Goal: Information Seeking & Learning: Learn about a topic

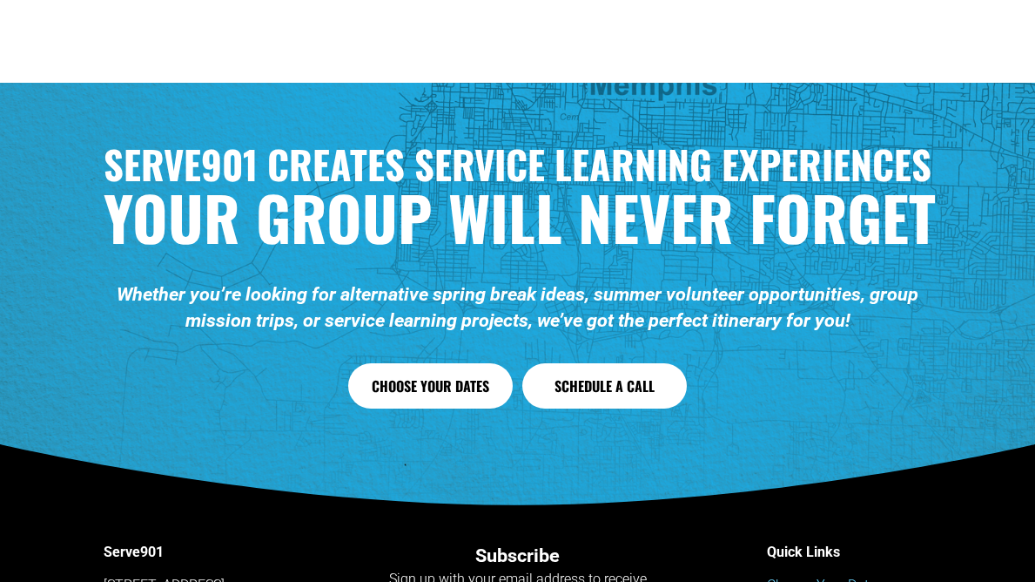
scroll to position [6667, 0]
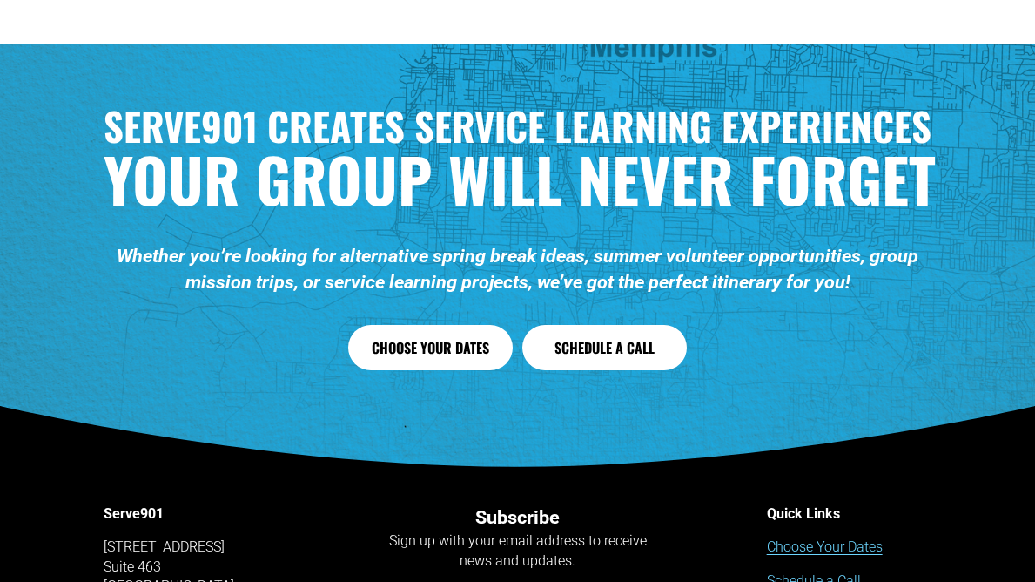
click at [401, 325] on link "Choose Your Dates" at bounding box center [430, 347] width 165 height 45
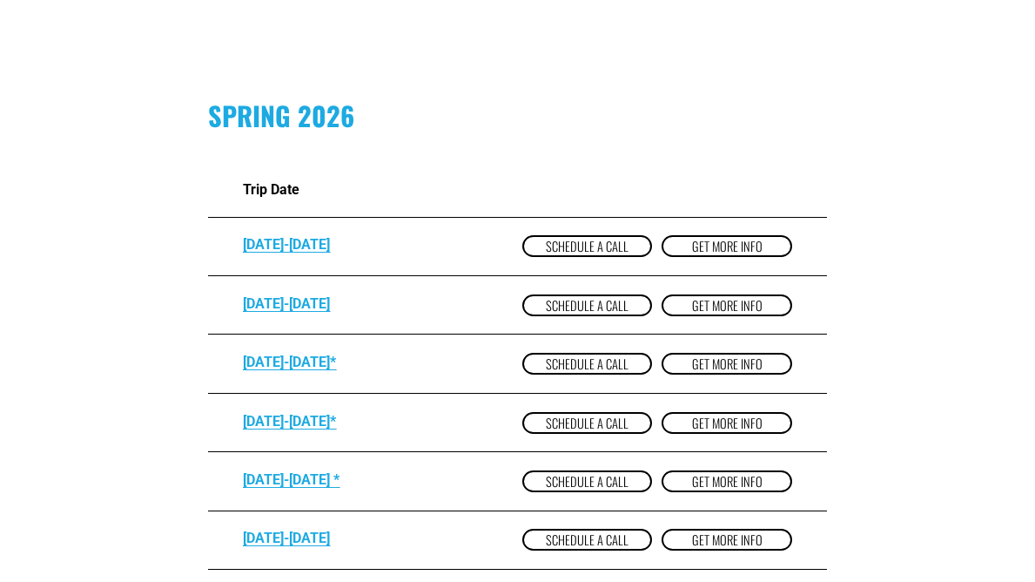
scroll to position [995, 0]
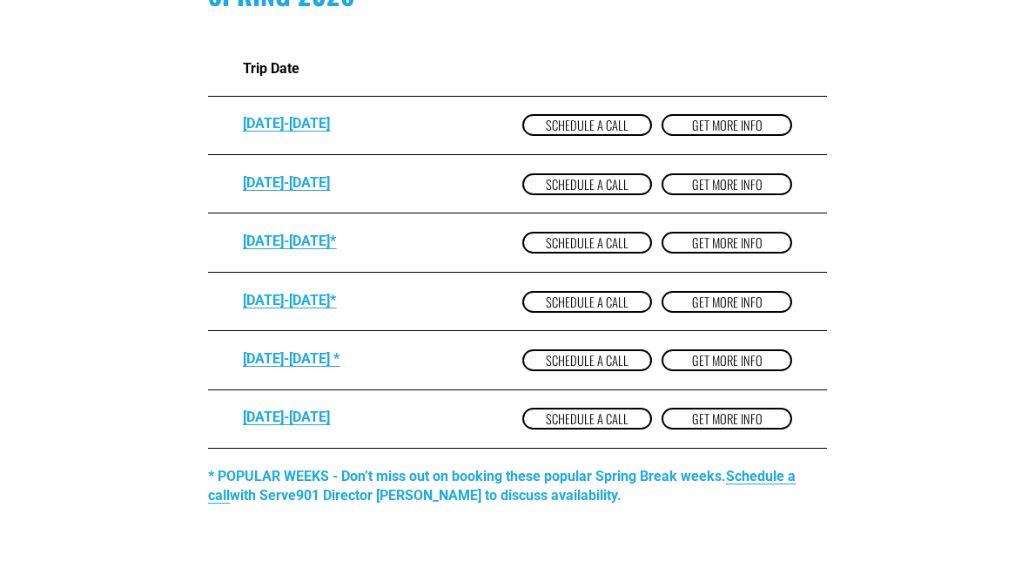
click at [708, 250] on link "get more Info" at bounding box center [727, 243] width 130 height 22
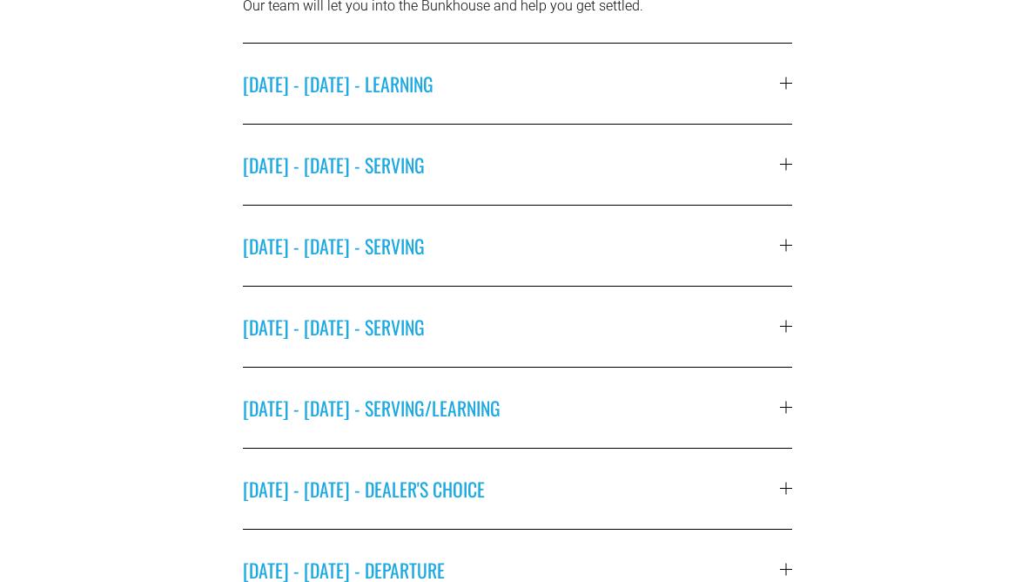
scroll to position [667, 0]
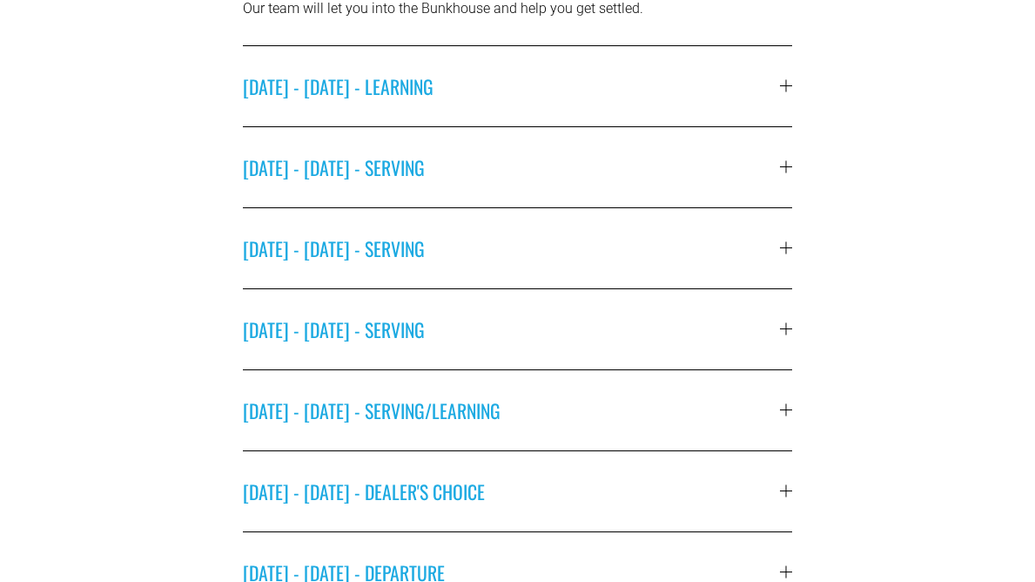
click at [548, 169] on span "MONDAY - MARCH 9 - SERVING" at bounding box center [511, 167] width 537 height 28
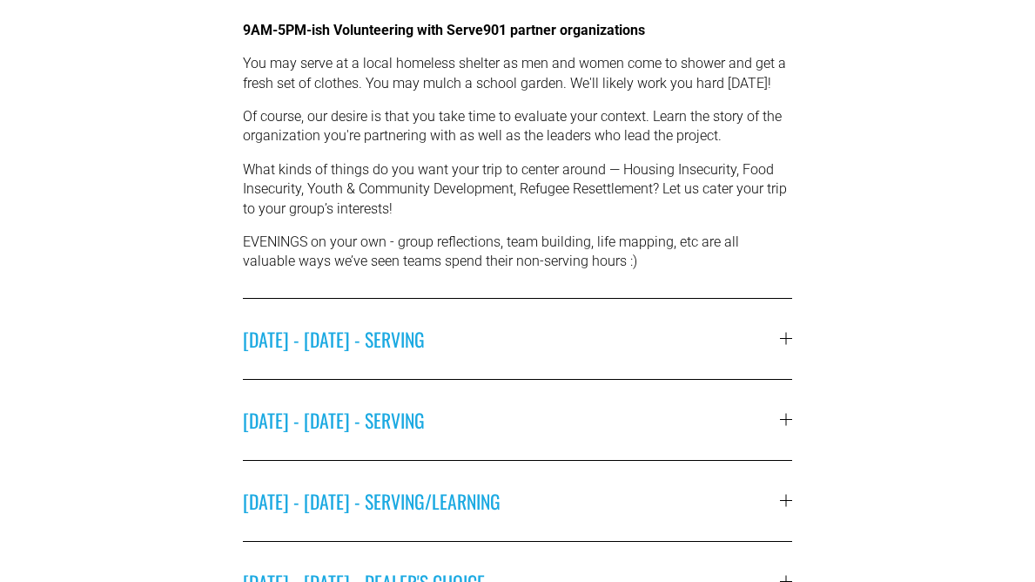
scroll to position [704, 0]
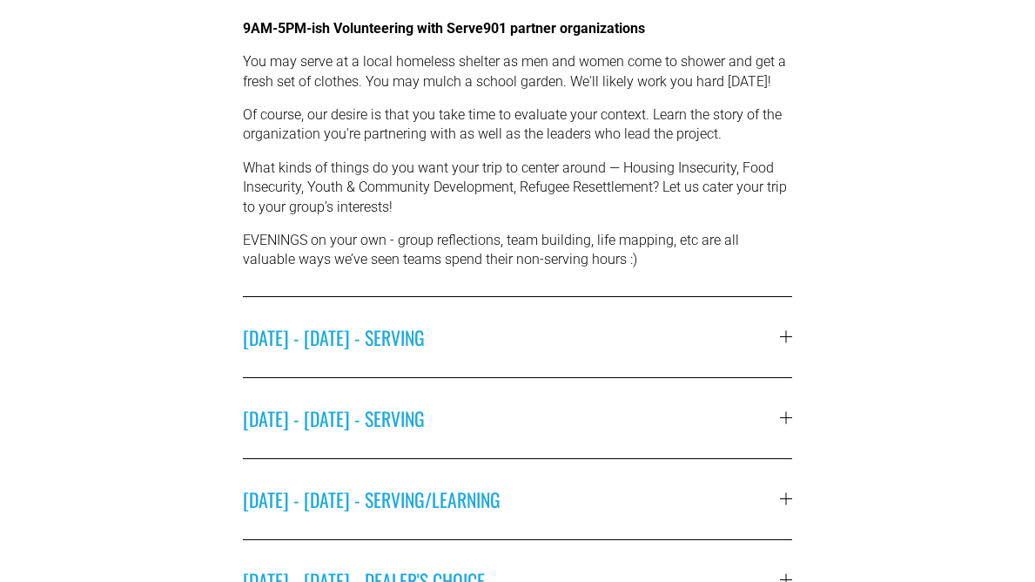
click at [541, 334] on span "TUESDAY - MARCH 10 - SERVING" at bounding box center [511, 337] width 537 height 28
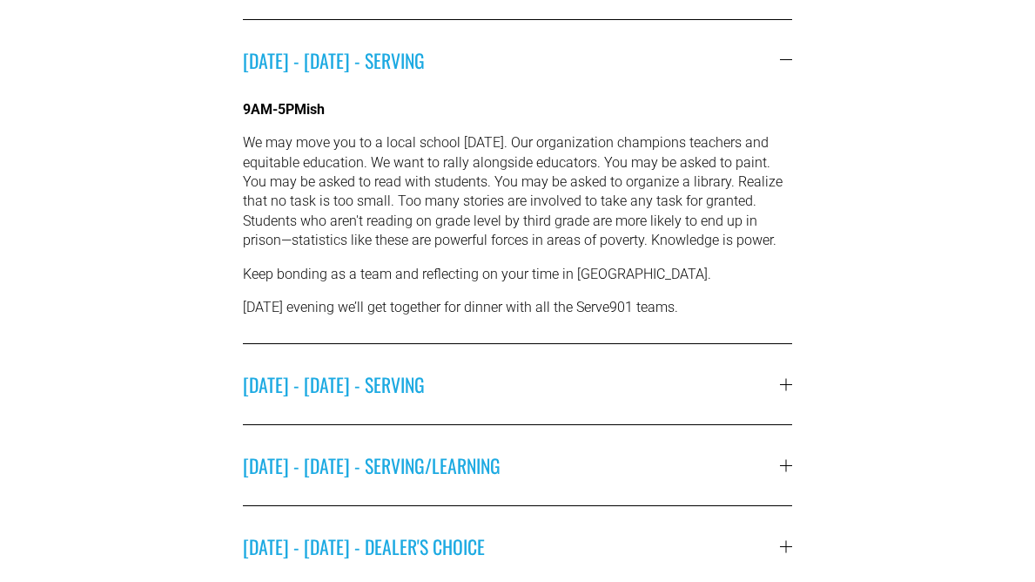
click at [678, 286] on div "9AM-5PMish We may move you to a local school on Tuesday. Our organization champ…" at bounding box center [518, 222] width 550 height 244
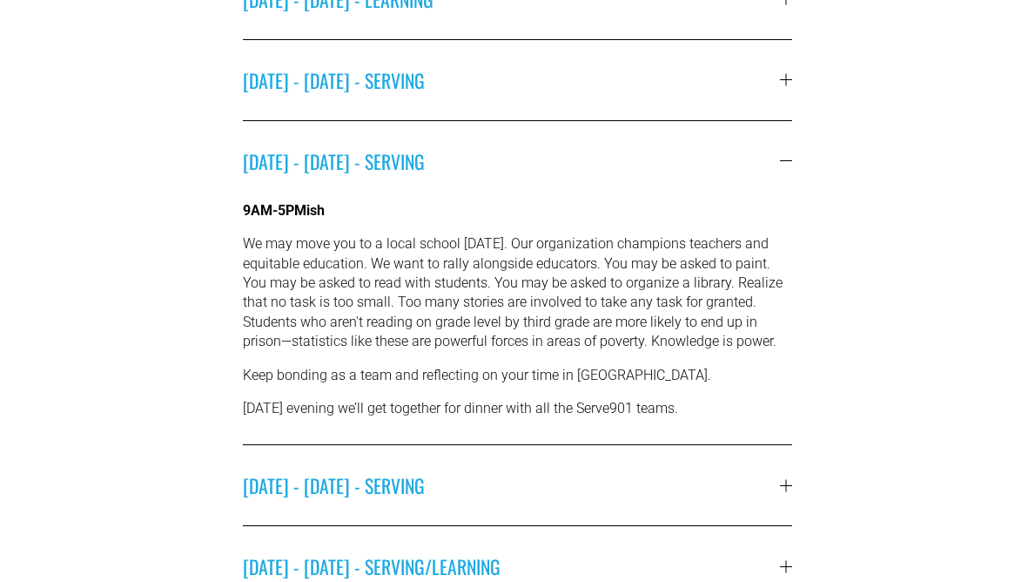
scroll to position [550, 0]
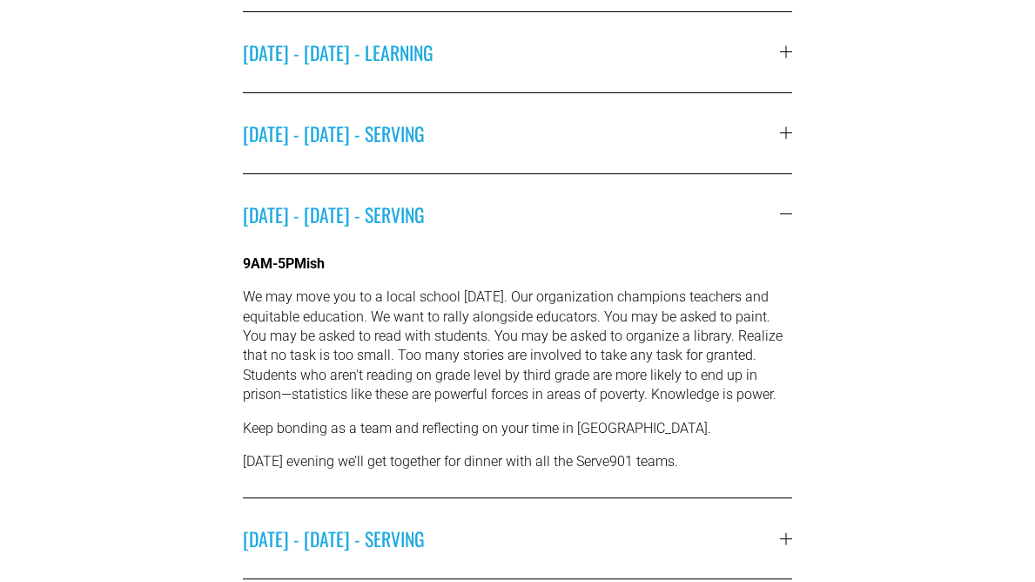
click at [664, 144] on span "MONDAY - MARCH 9 - SERVING" at bounding box center [511, 133] width 537 height 28
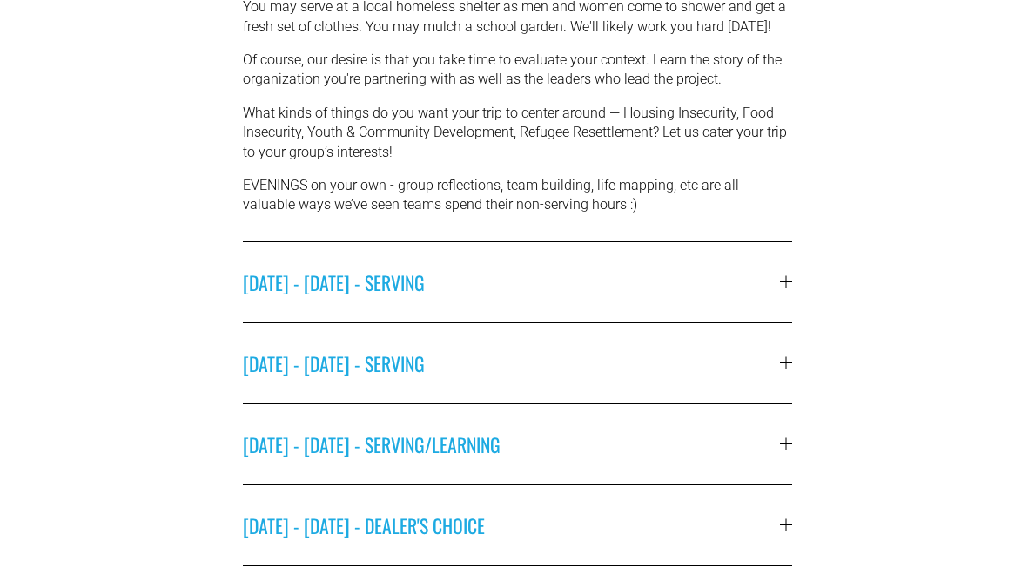
scroll to position [845, 0]
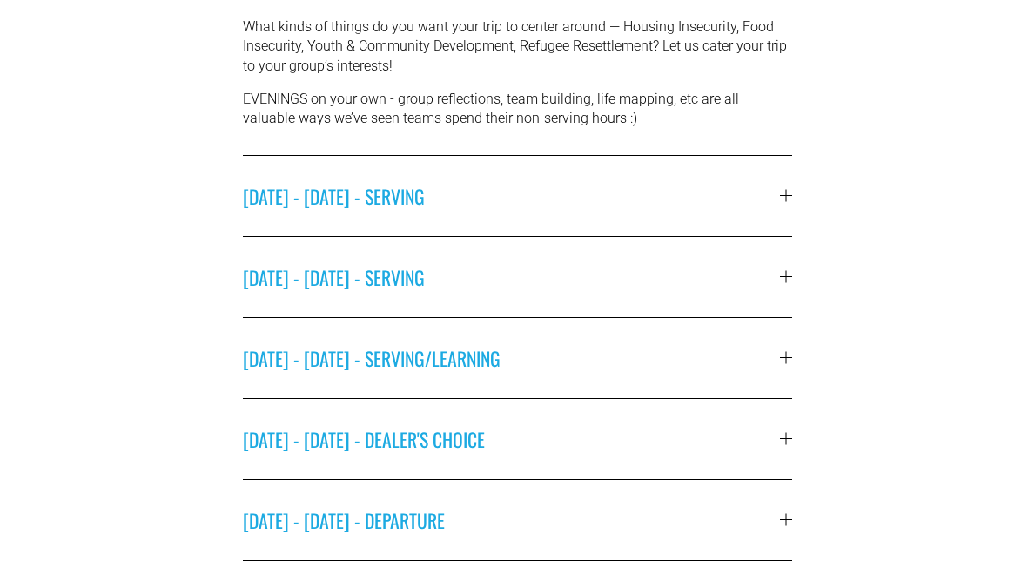
click at [621, 281] on span "WEDNESDAY - MARCH 11 - SERVING" at bounding box center [511, 277] width 537 height 28
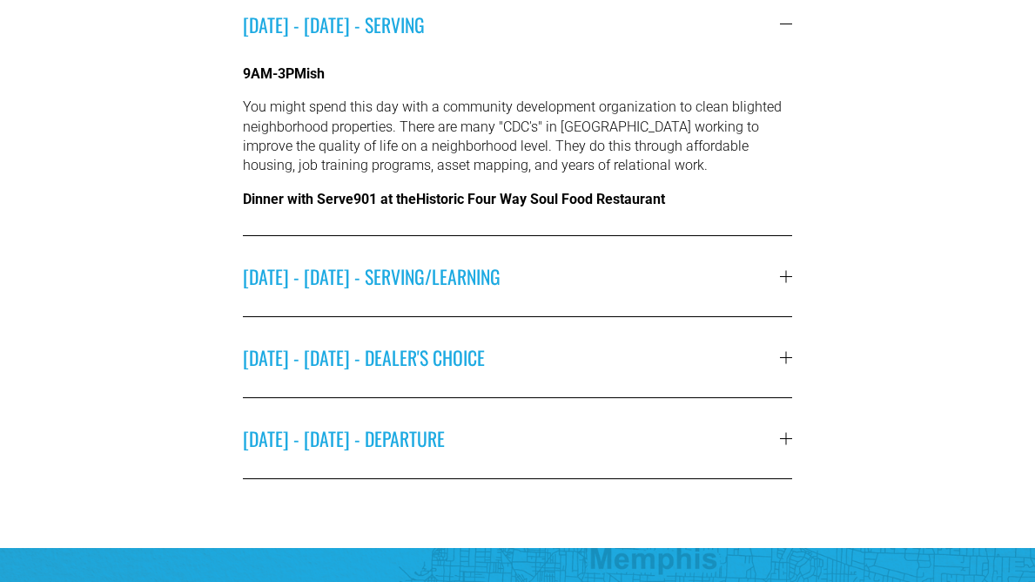
scroll to position [814, 0]
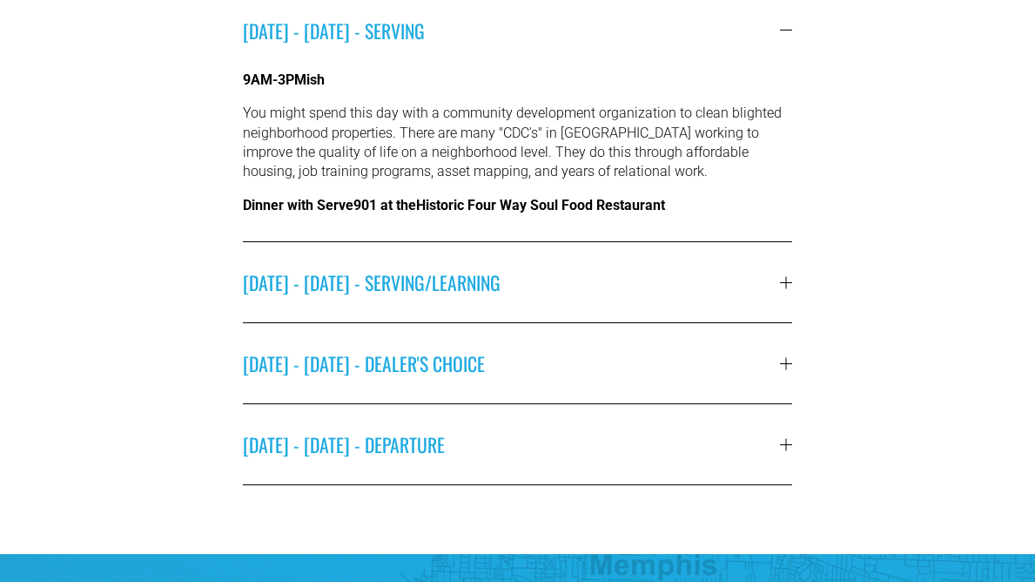
click at [617, 285] on span "THURSDAY - MARCH 12 - SERVING/LEARNING" at bounding box center [511, 282] width 537 height 28
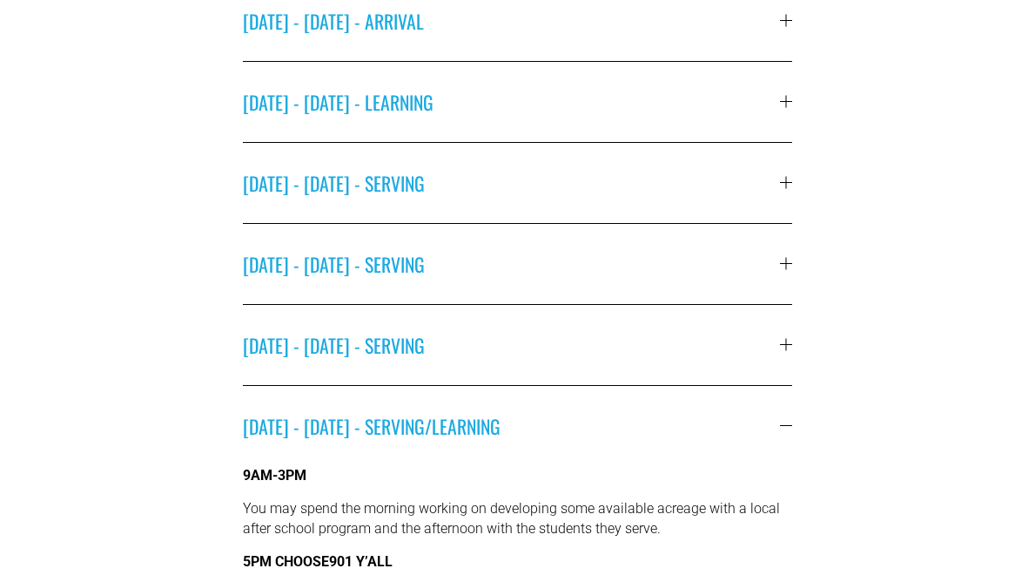
scroll to position [418, 0]
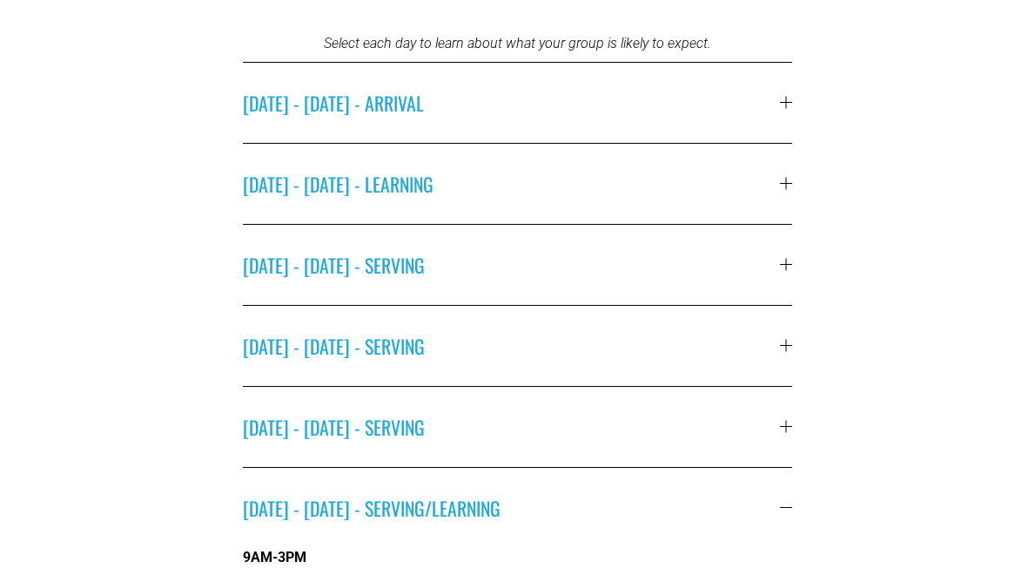
click at [590, 172] on span "SUNDAY - MARCH 8 - LEARNING" at bounding box center [511, 184] width 537 height 28
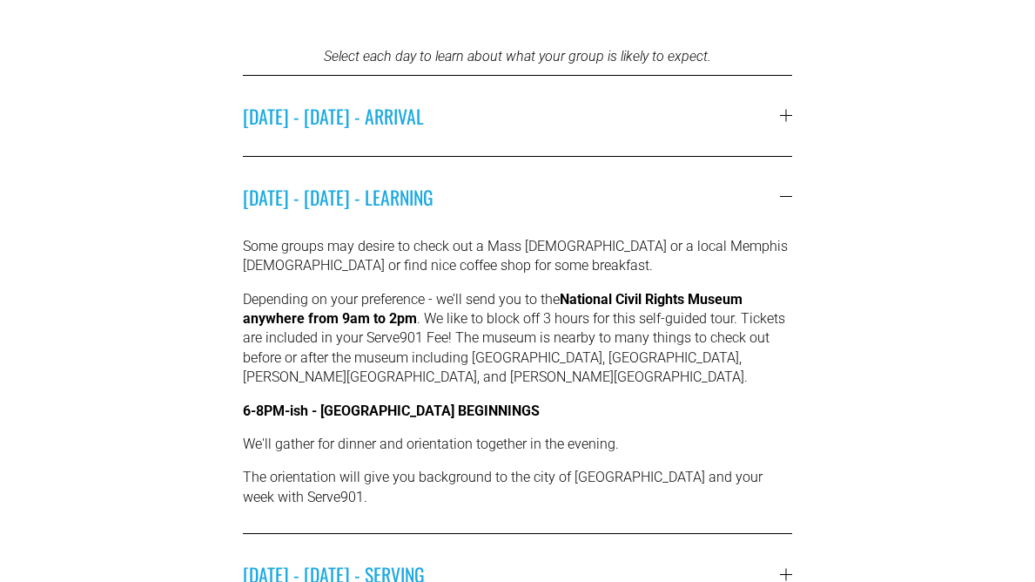
scroll to position [306, 0]
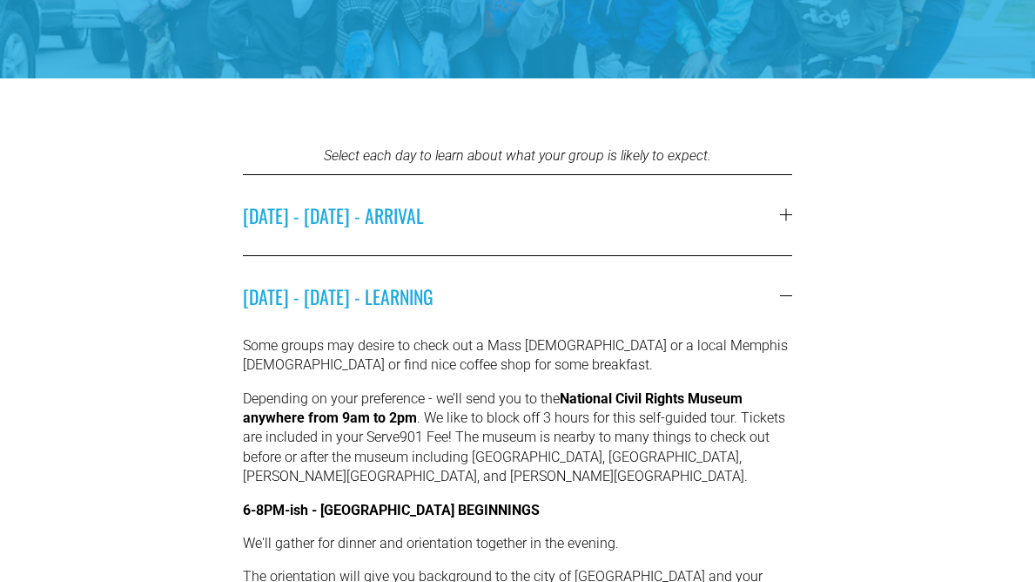
click at [523, 209] on span "SATURDAY - MARCH 7 - ARRIVAL" at bounding box center [511, 215] width 537 height 28
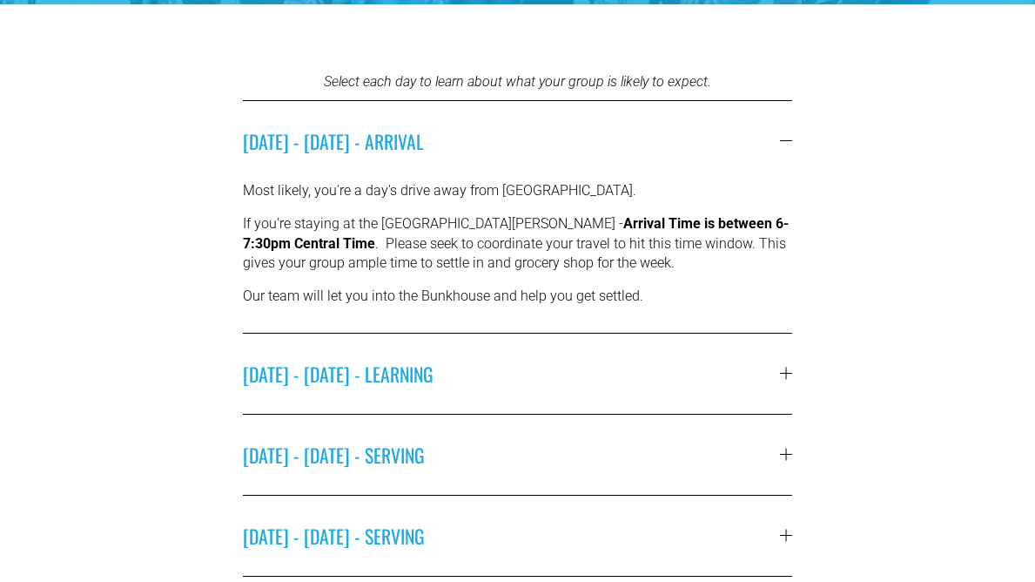
scroll to position [373, 0]
